Goal: Transaction & Acquisition: Purchase product/service

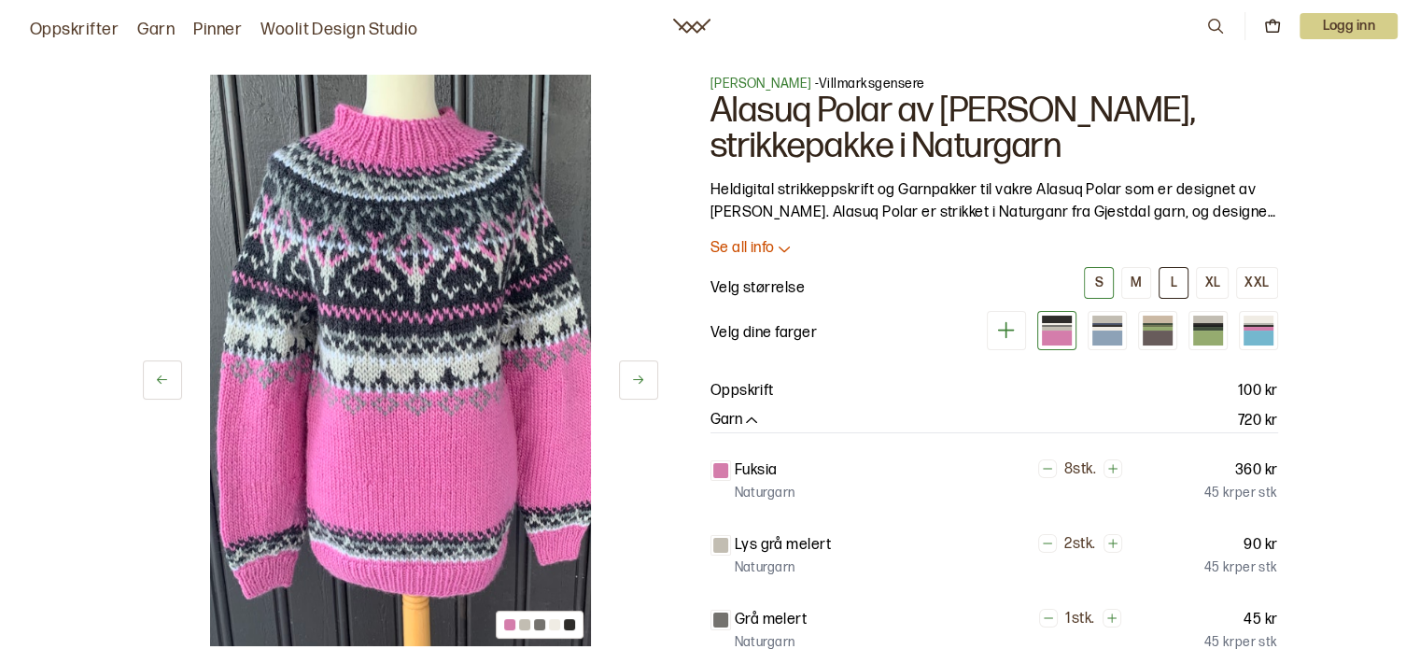
click at [1164, 293] on button "L" at bounding box center [1174, 283] width 30 height 32
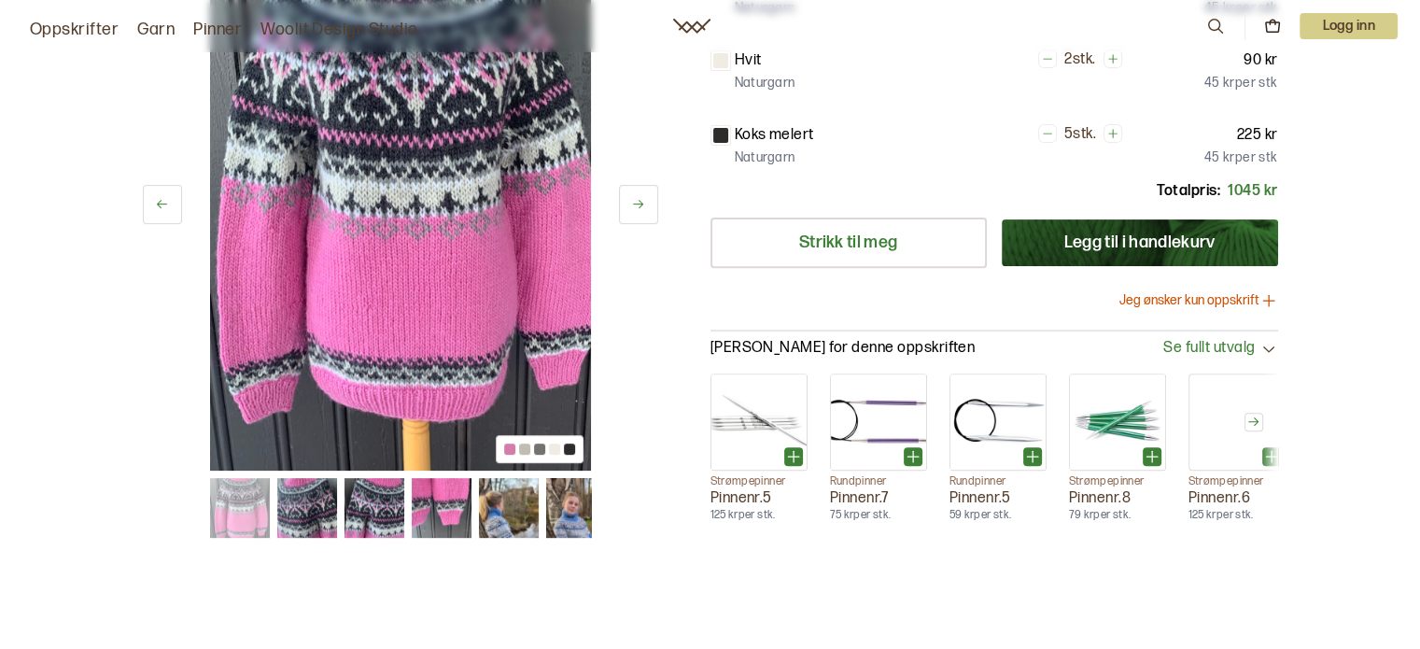
scroll to position [697, 0]
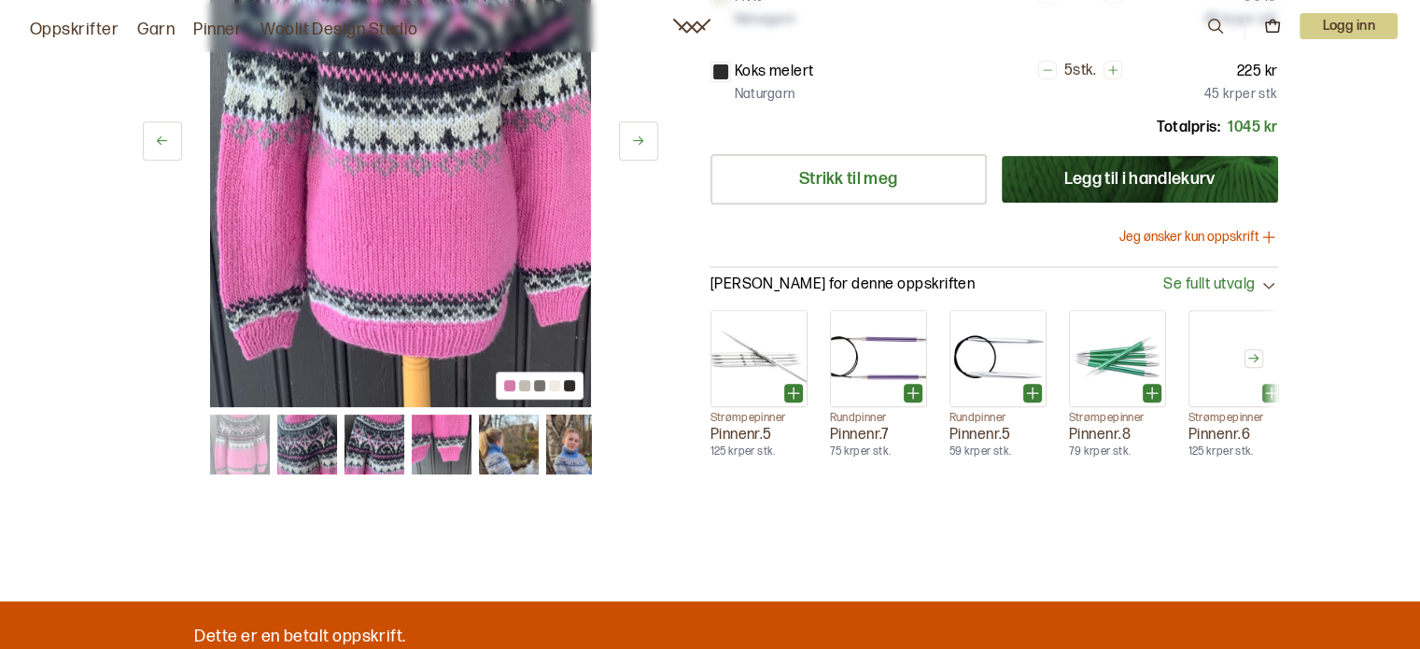
click at [1244, 283] on span "Se fullt utvalg" at bounding box center [1209, 285] width 92 height 20
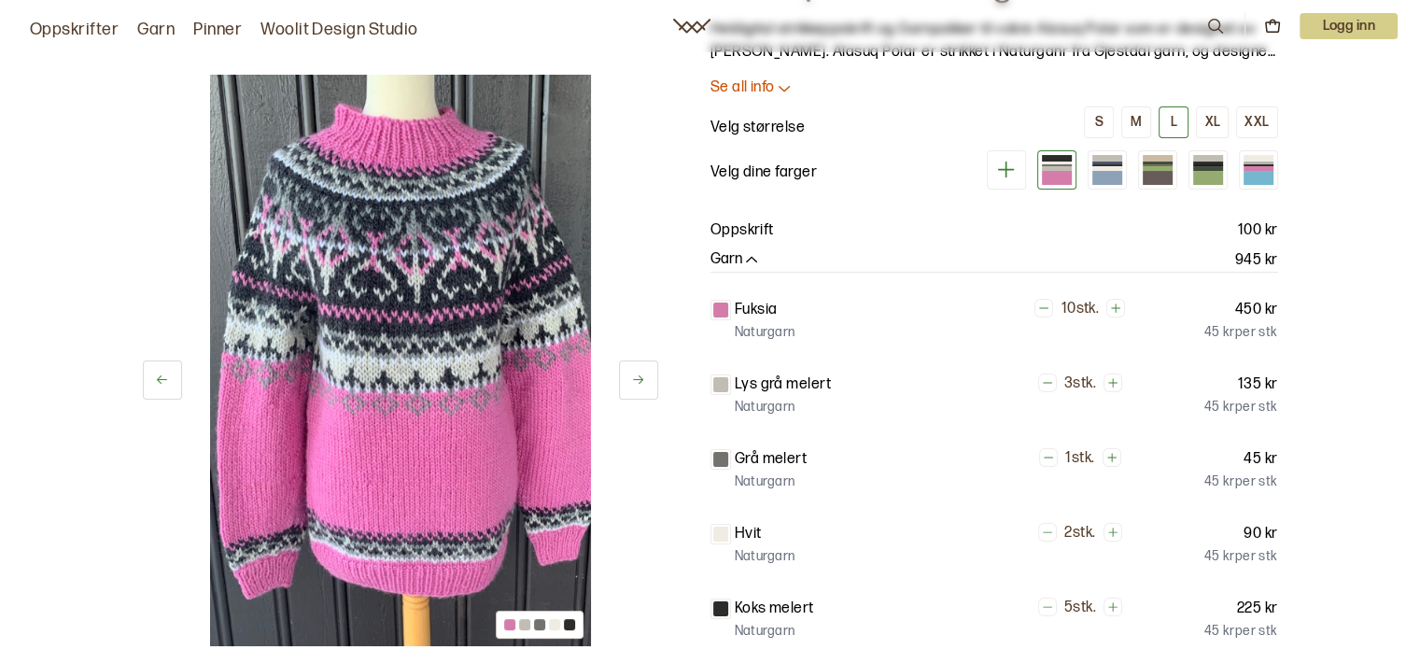
scroll to position [124, 0]
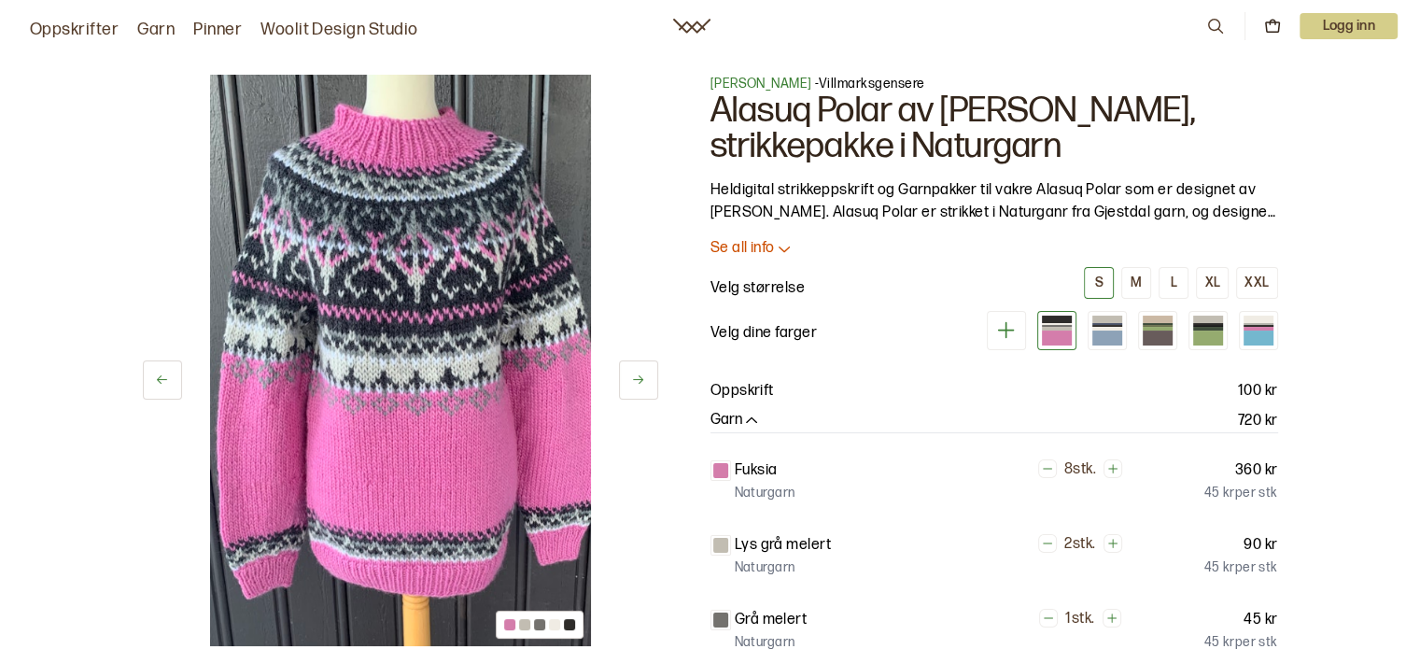
click at [750, 247] on p "Se all info" at bounding box center [743, 249] width 64 height 20
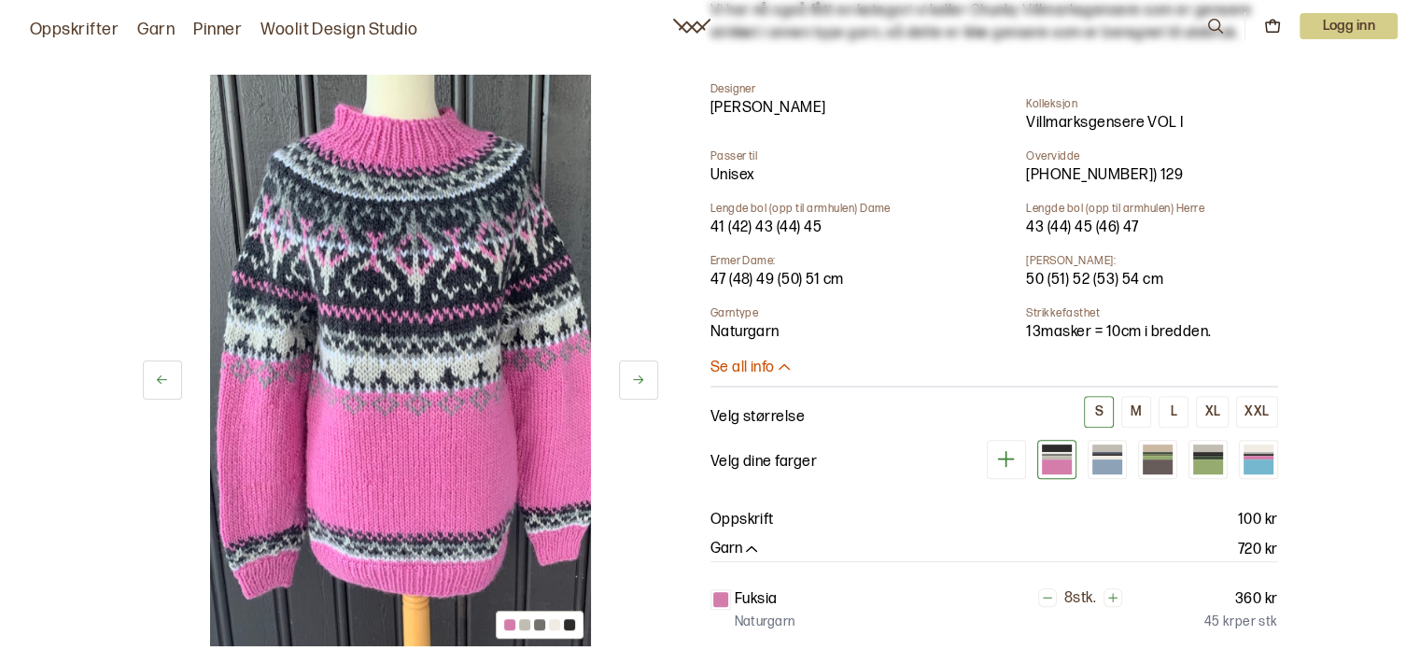
scroll to position [822, 0]
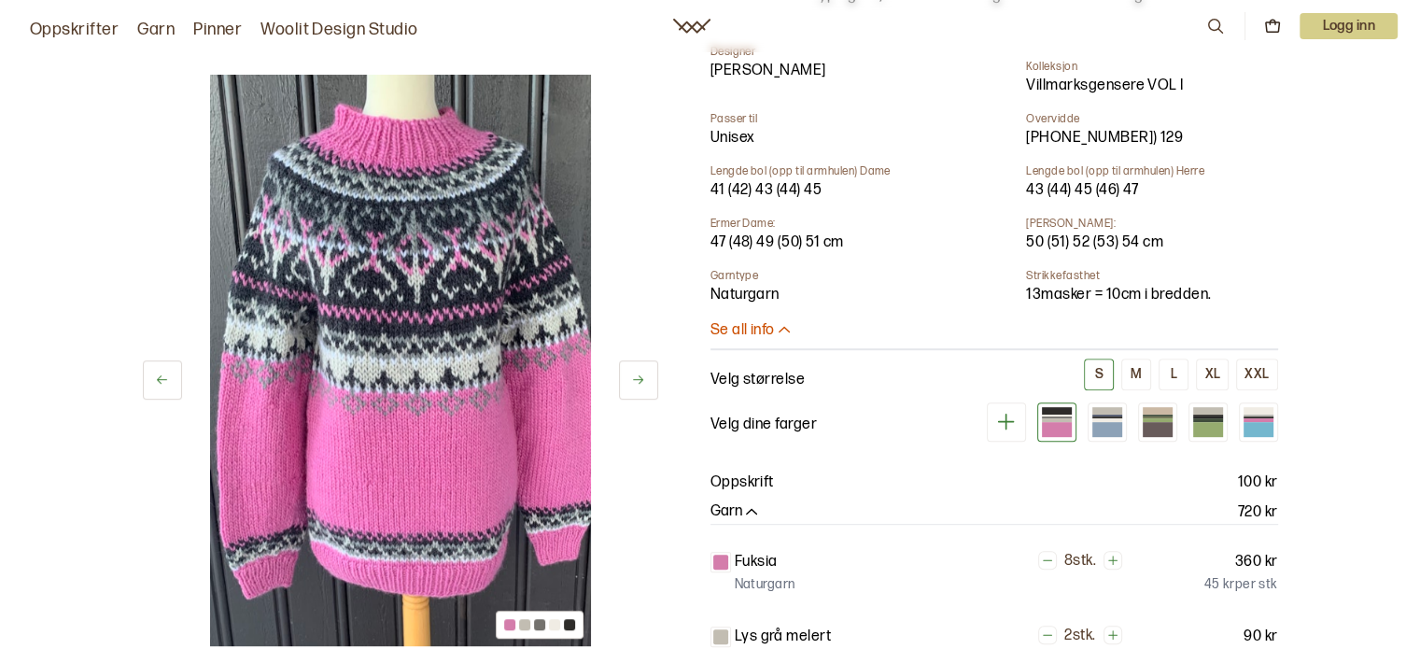
click at [768, 321] on p "Se all info" at bounding box center [743, 331] width 64 height 20
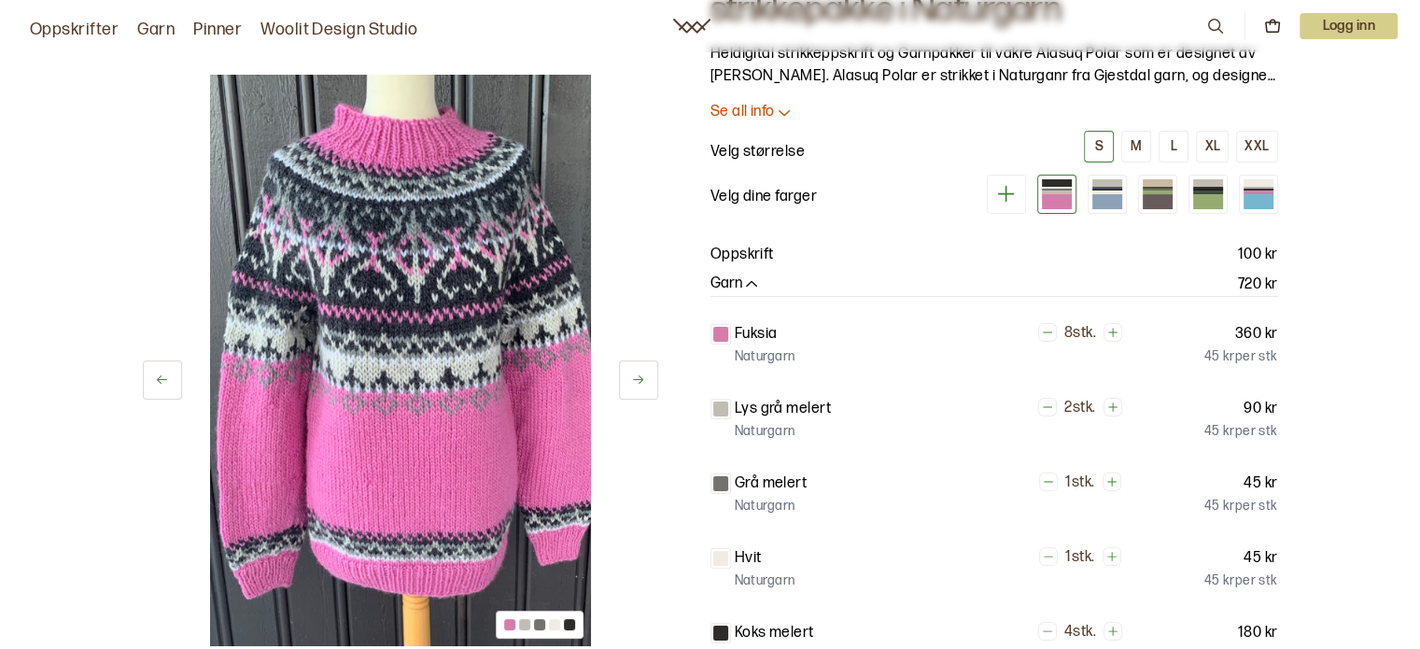
scroll to position [49, 0]
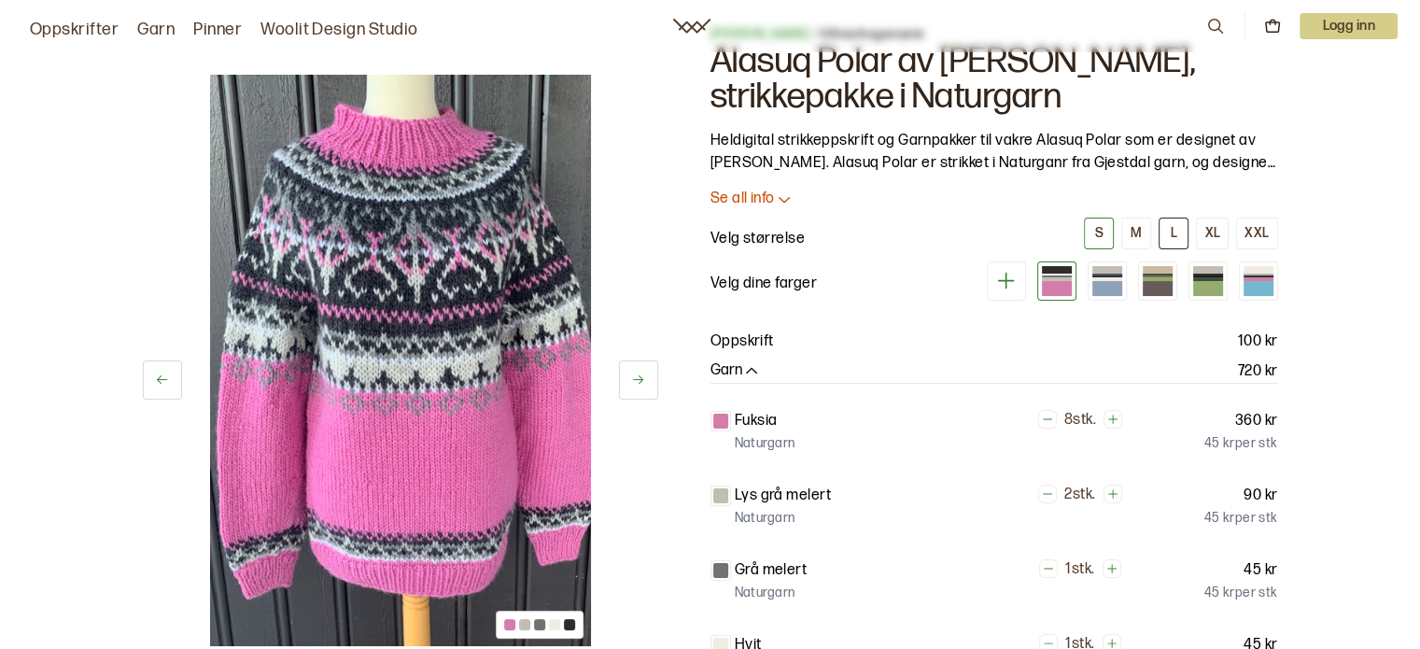
click at [1182, 232] on button "L" at bounding box center [1174, 234] width 30 height 32
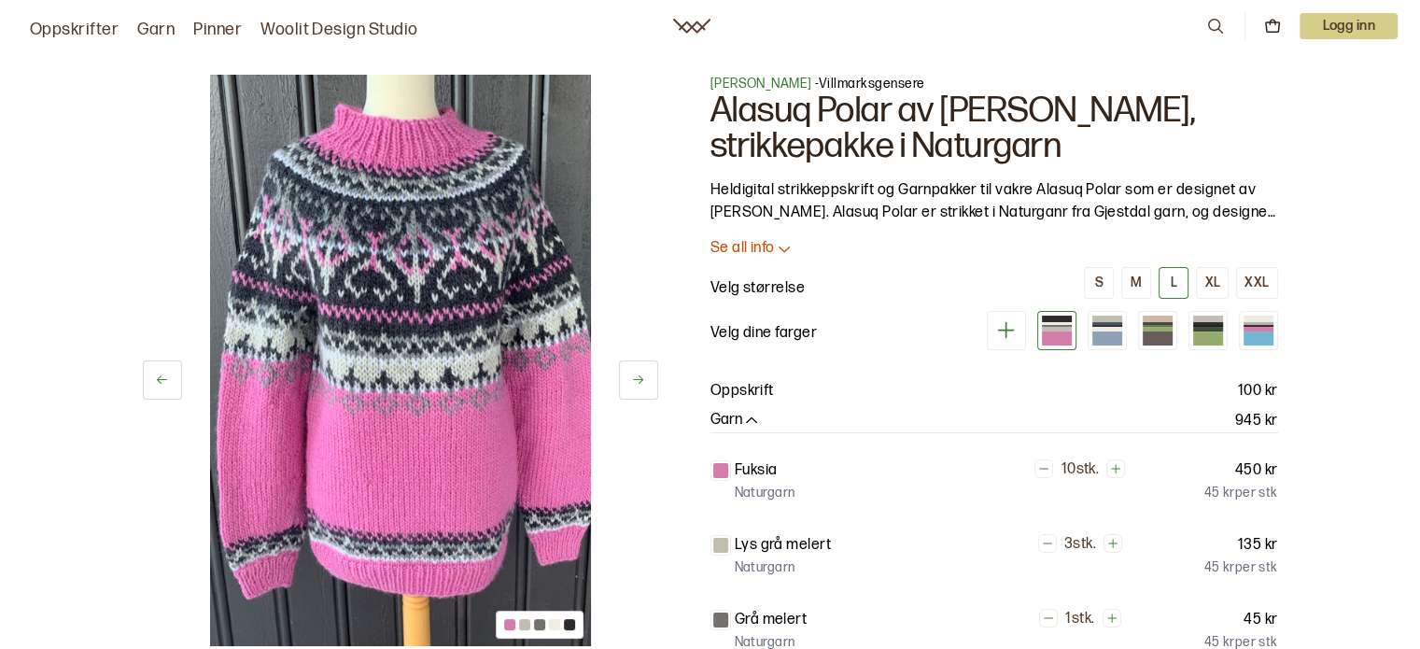
click at [773, 246] on p "Se all info" at bounding box center [743, 249] width 64 height 20
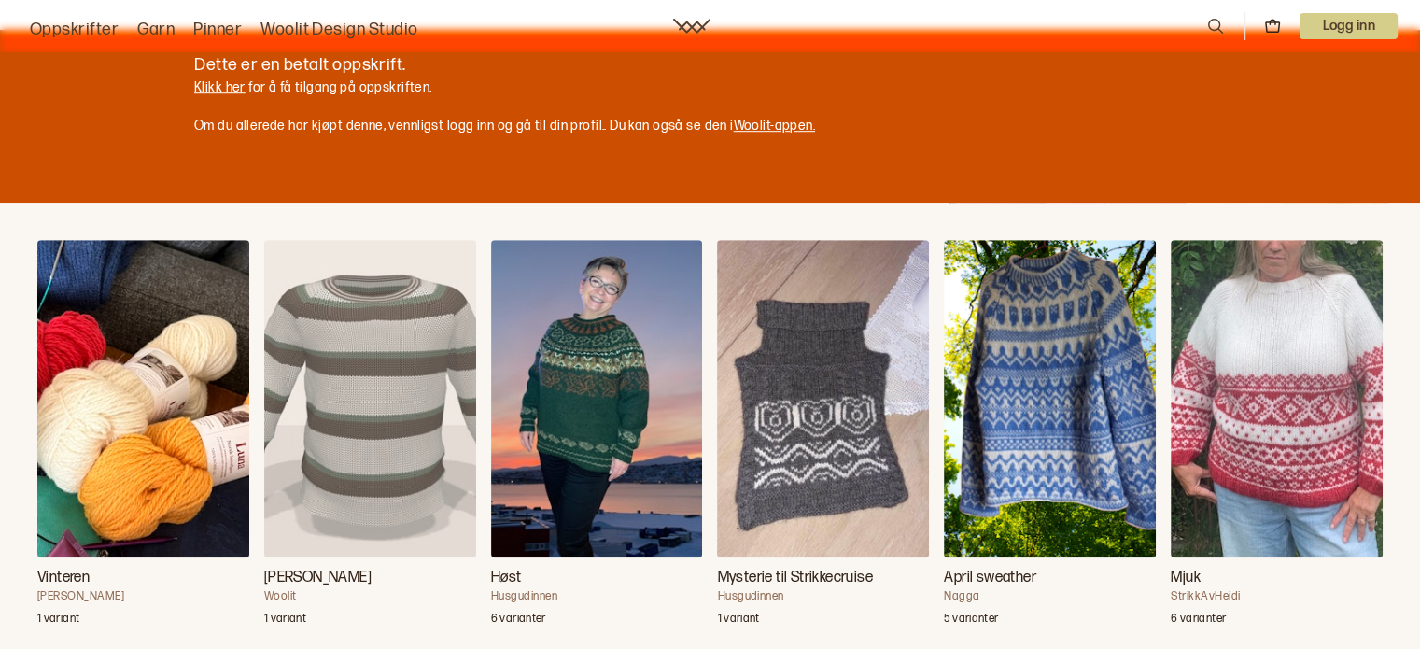
scroll to position [1281, 0]
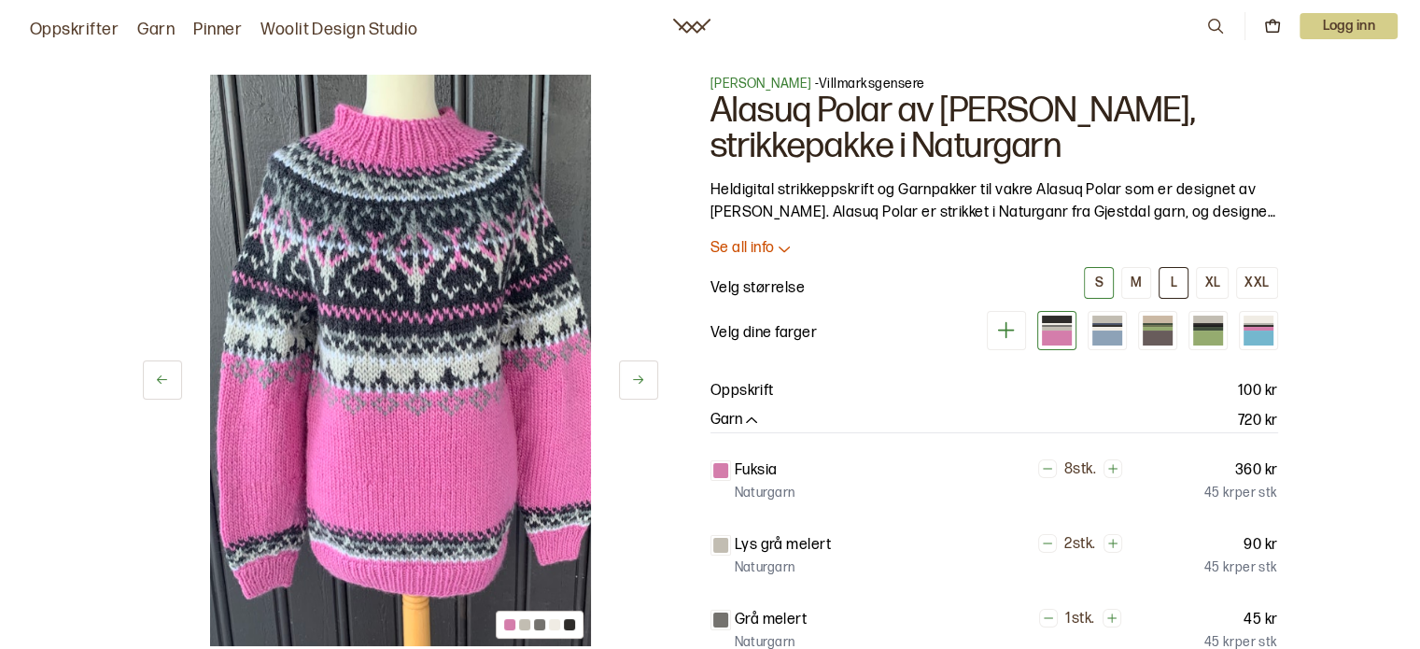
click at [1177, 285] on div "L" at bounding box center [1174, 283] width 7 height 17
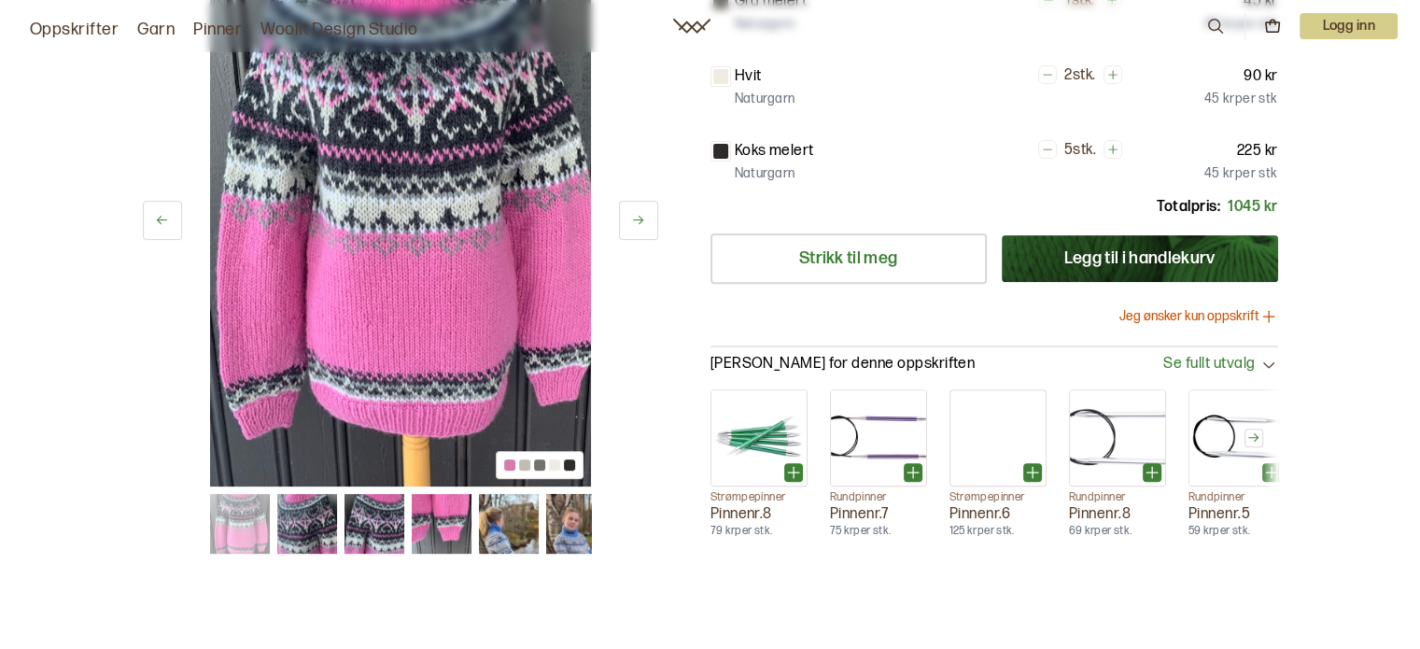
scroll to position [634, 0]
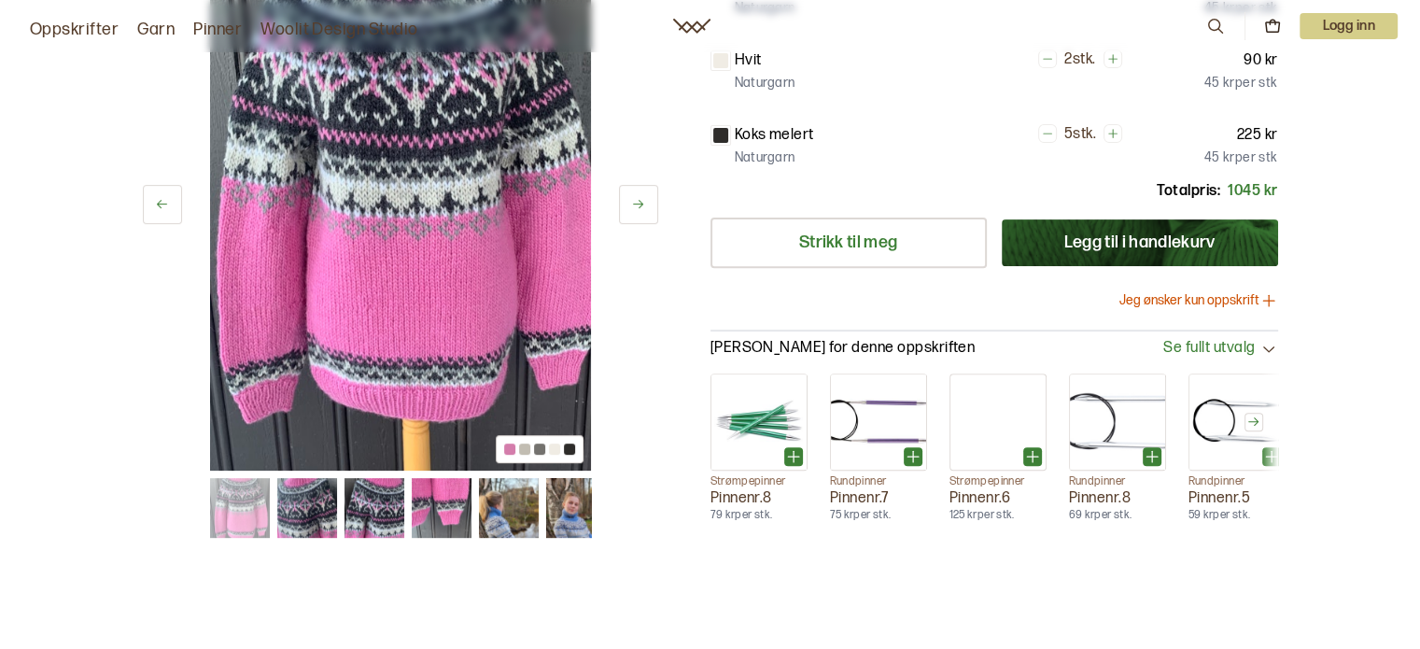
click at [1237, 345] on span "Se fullt utvalg" at bounding box center [1209, 349] width 92 height 20
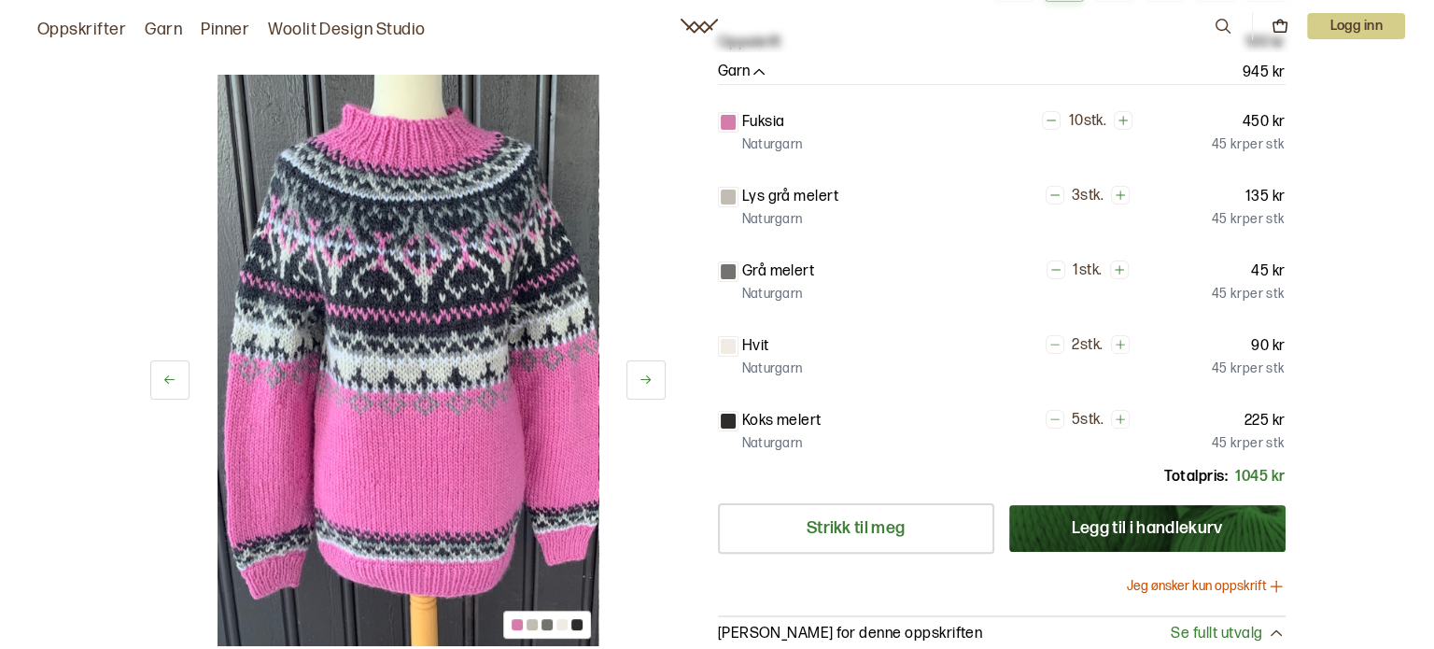
scroll to position [486, 0]
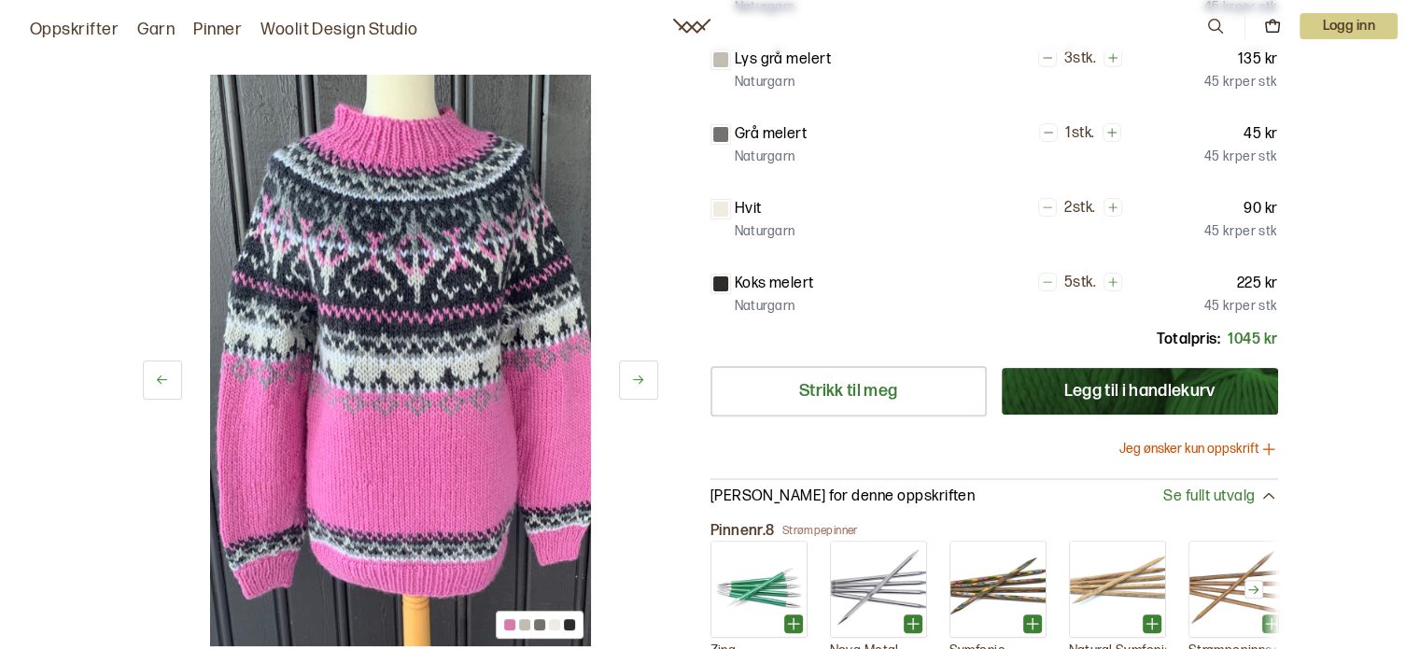
click at [1165, 407] on button "Legg til i handlekurv" at bounding box center [1140, 391] width 276 height 47
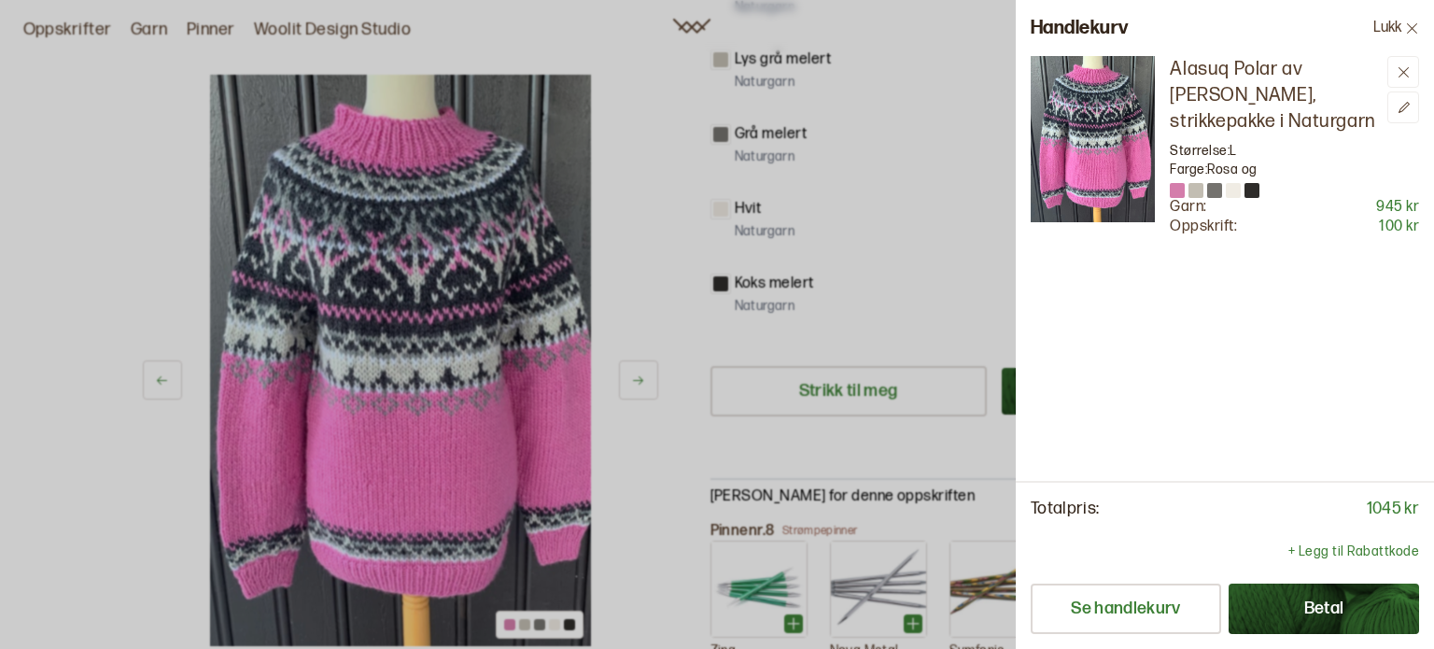
click at [1289, 600] on button "Betal" at bounding box center [1324, 609] width 190 height 50
